Goal: Navigation & Orientation: Find specific page/section

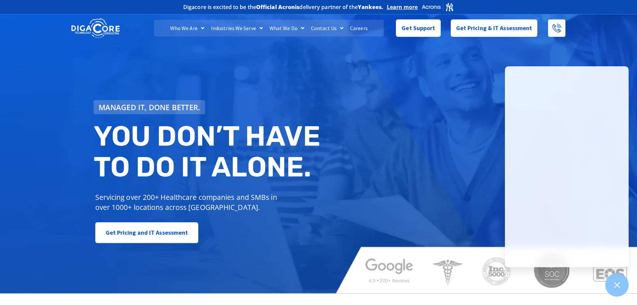
drag, startPoint x: 224, startPoint y: 37, endPoint x: 227, endPoint y: 35, distance: 3.6
click at [226, 36] on div "Who We Are About Us Our Leadership Testimonials Blog Industries We Serve Health…" at bounding box center [319, 28] width 502 height 28
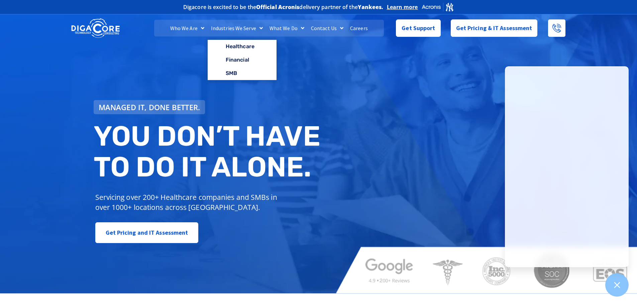
click at [234, 30] on link "Industries We Serve" at bounding box center [237, 28] width 59 height 17
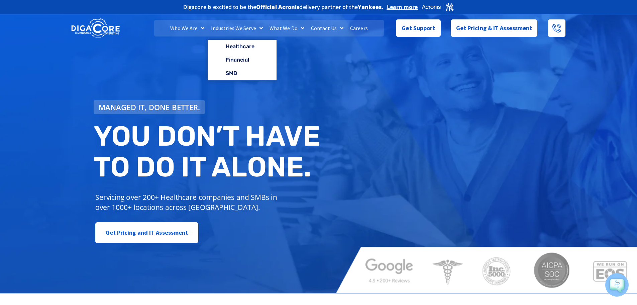
click at [241, 28] on link "Industries We Serve" at bounding box center [237, 28] width 59 height 17
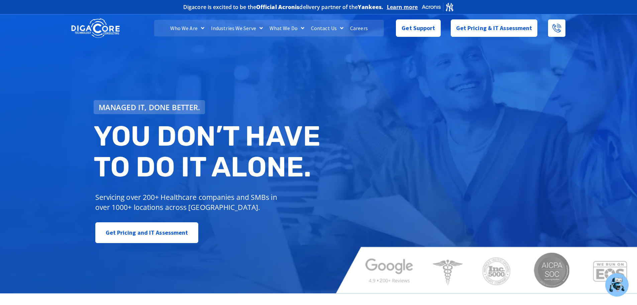
click at [241, 30] on link "Industries We Serve" at bounding box center [237, 28] width 59 height 17
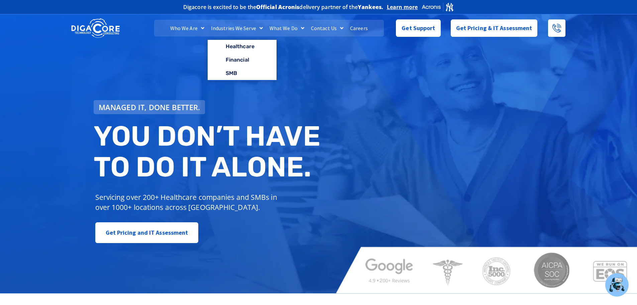
click at [241, 30] on link "Industries We Serve" at bounding box center [237, 28] width 59 height 17
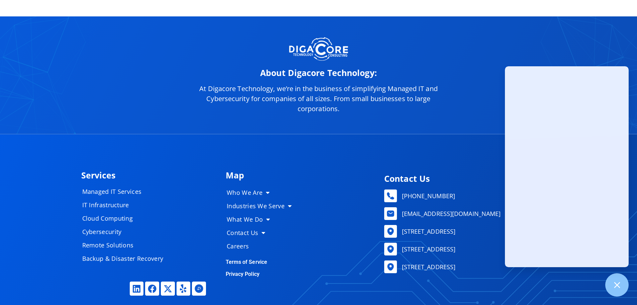
scroll to position [3352, 0]
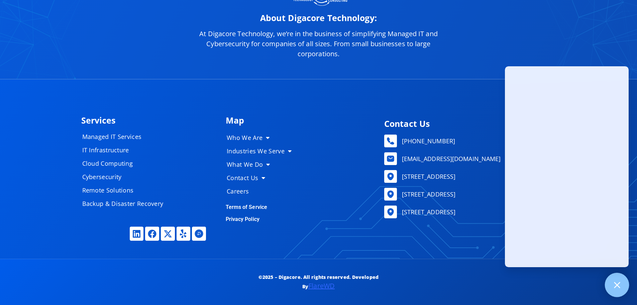
click at [615, 282] on icon at bounding box center [617, 284] width 9 height 9
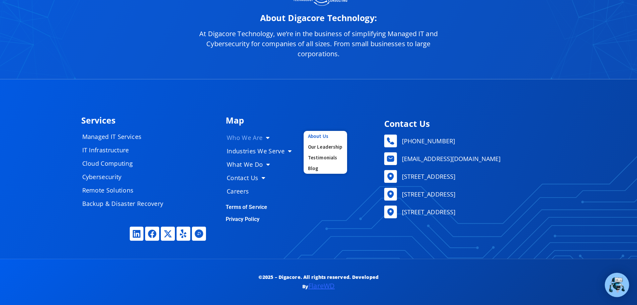
click at [319, 134] on link "About Us" at bounding box center [325, 136] width 43 height 11
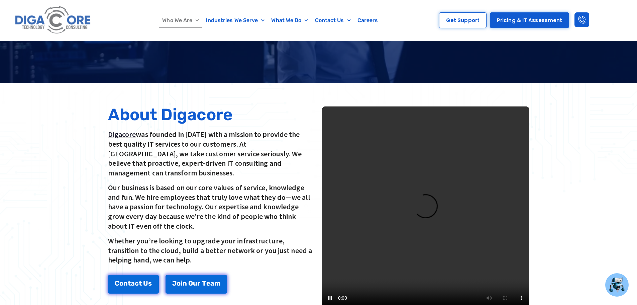
scroll to position [100, 0]
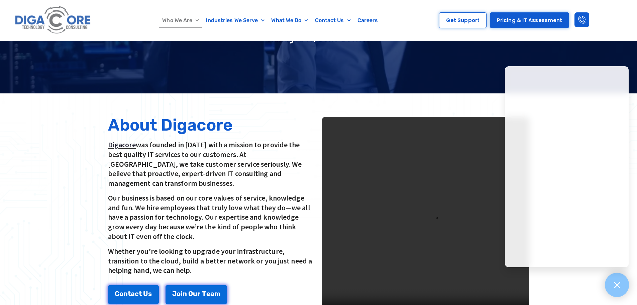
click at [617, 281] on icon at bounding box center [617, 284] width 9 height 9
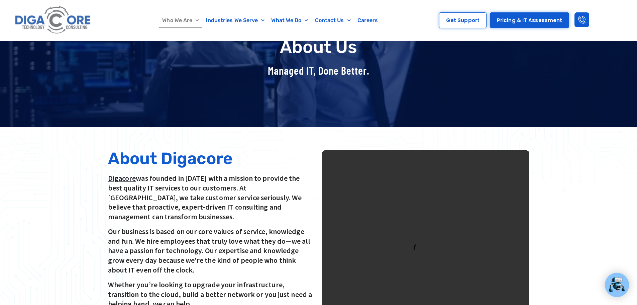
scroll to position [0, 0]
